Goal: Task Accomplishment & Management: Use online tool/utility

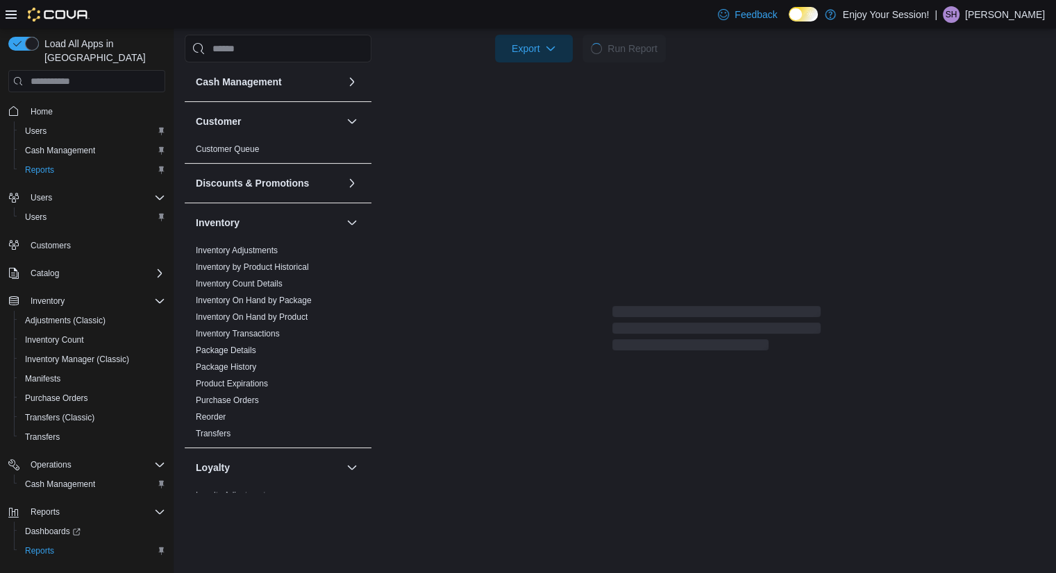
scroll to position [566, 0]
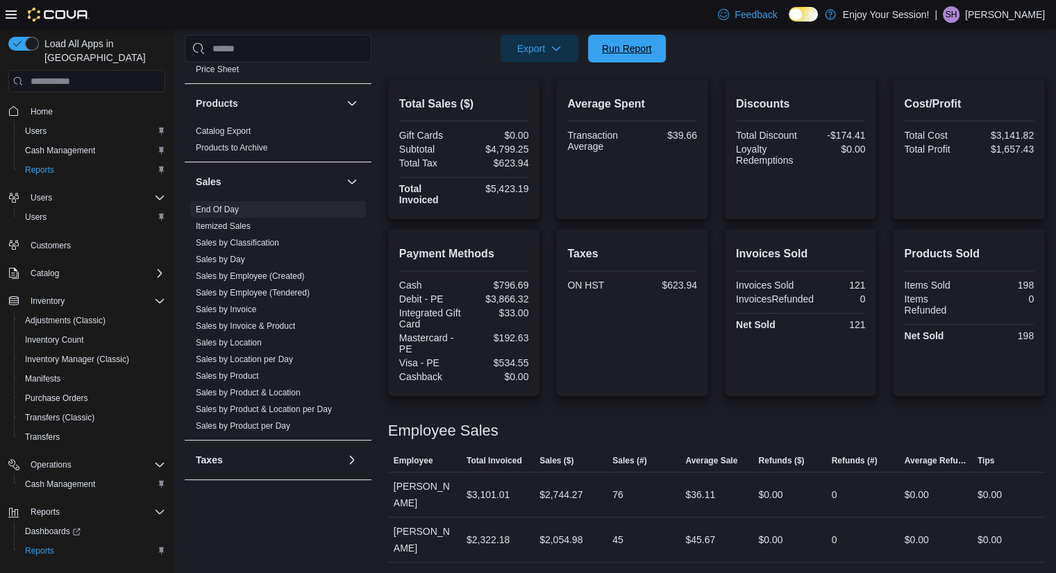
click at [639, 54] on span "Run Report" at bounding box center [627, 49] width 50 height 14
click at [639, 40] on span "Run Report" at bounding box center [626, 48] width 61 height 28
click at [625, 52] on span "Run Report" at bounding box center [627, 48] width 50 height 14
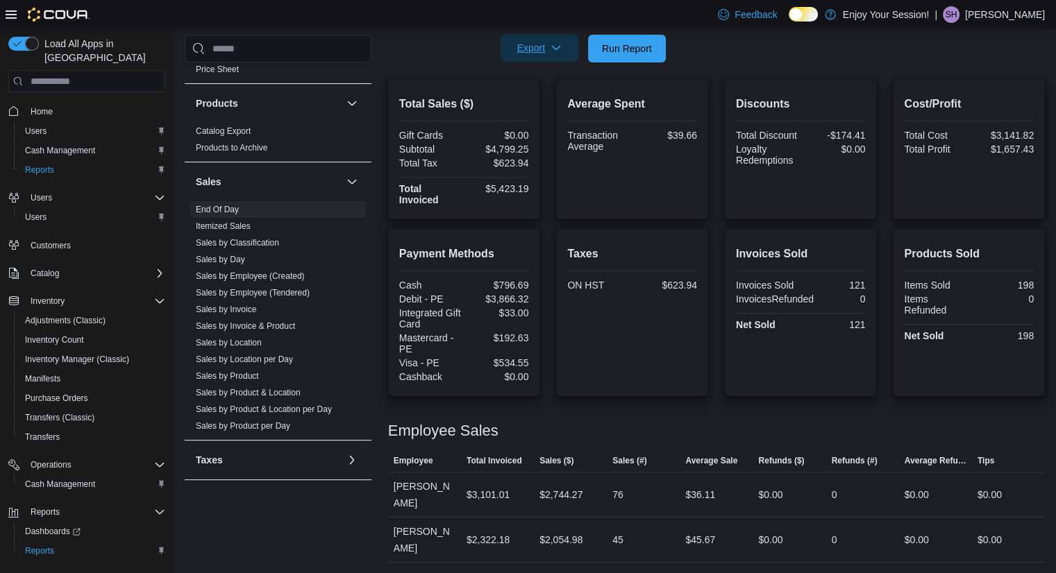
click at [520, 51] on span "Export" at bounding box center [539, 48] width 61 height 28
click at [544, 106] on span "Export to Pdf" at bounding box center [541, 104] width 62 height 11
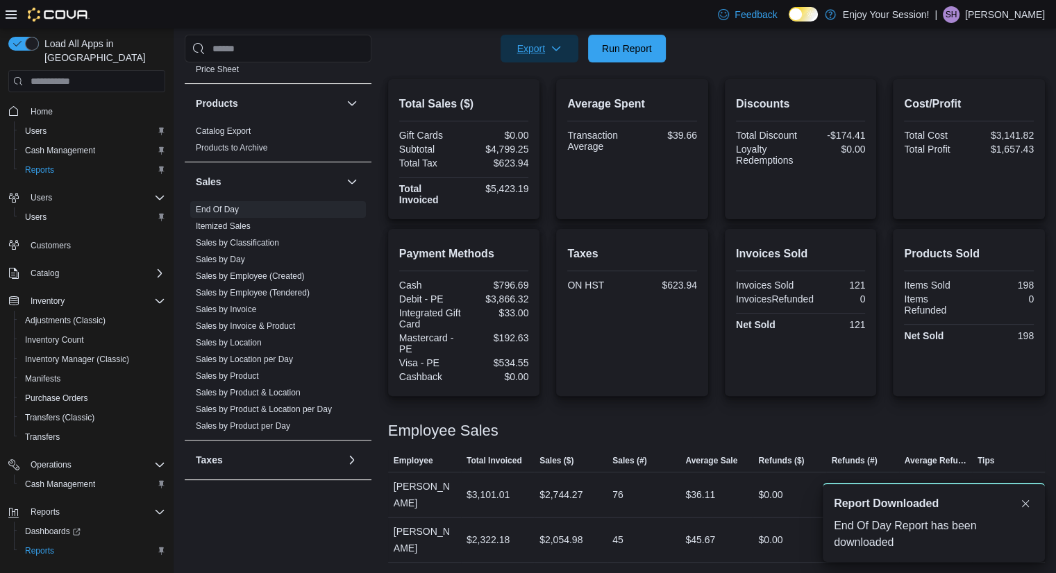
scroll to position [0, 0]
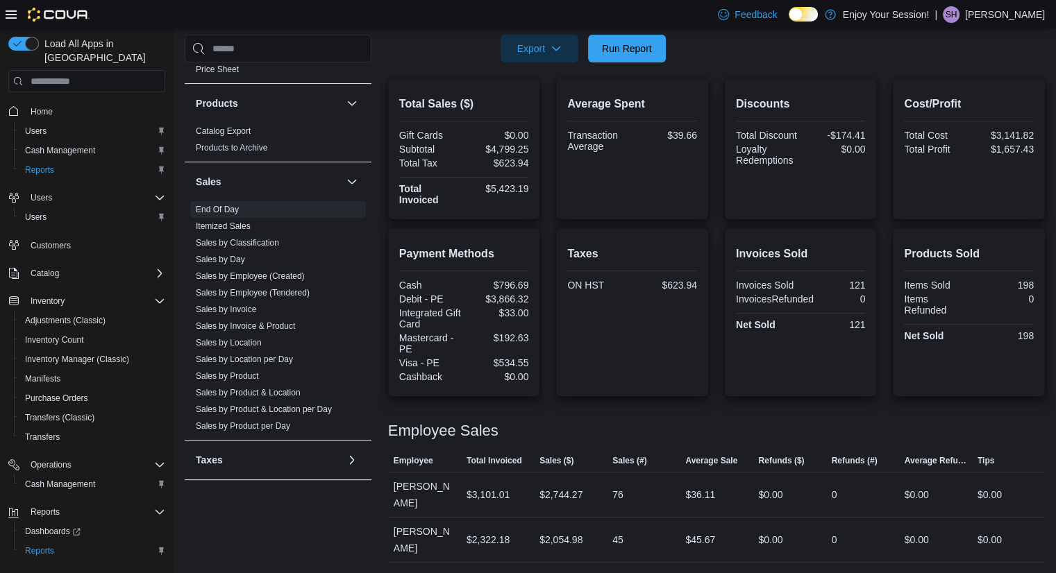
click at [1025, 23] on div "Feedback Dark Mode Enjoy Your Session! | SH [PERSON_NAME]" at bounding box center [878, 15] width 333 height 28
click at [1007, 23] on div "Feedback Dark Mode Enjoy Your Session! | SH [PERSON_NAME]" at bounding box center [878, 15] width 333 height 28
click at [1010, 17] on p "[PERSON_NAME]" at bounding box center [1005, 14] width 80 height 17
click at [955, 128] on span "Sign Out" at bounding box center [954, 135] width 37 height 14
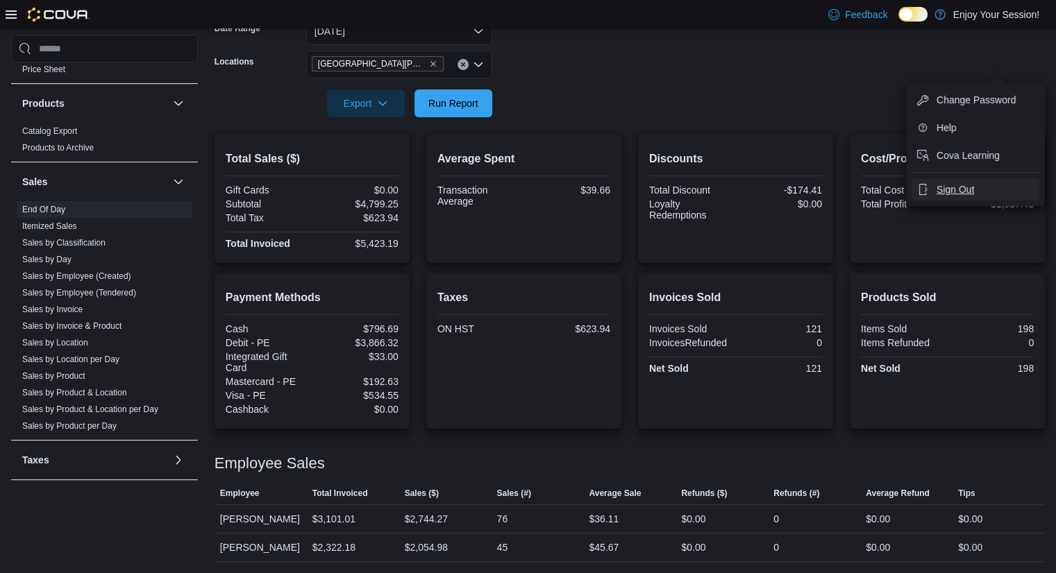
scroll to position [226, 0]
